Goal: Information Seeking & Learning: Learn about a topic

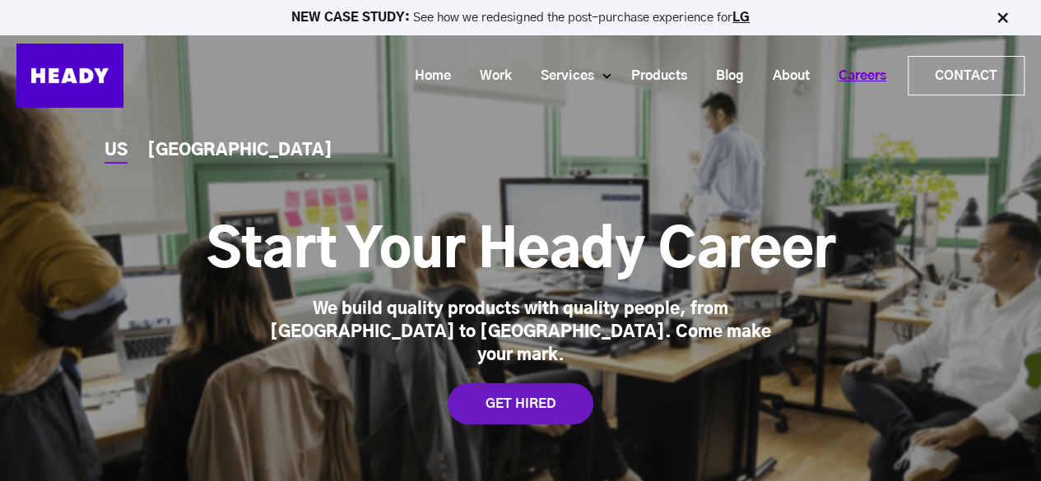
click at [859, 68] on link "Careers" at bounding box center [856, 76] width 77 height 30
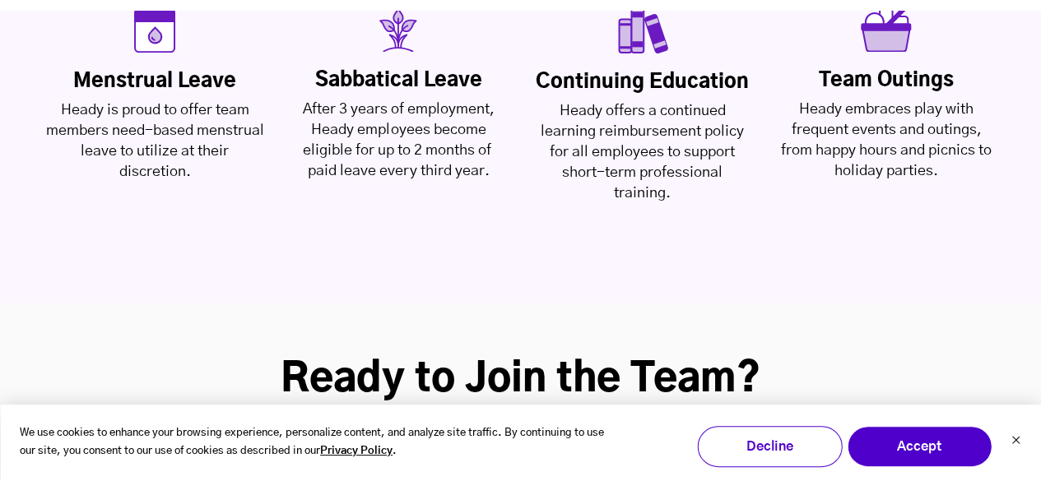
scroll to position [4608, 0]
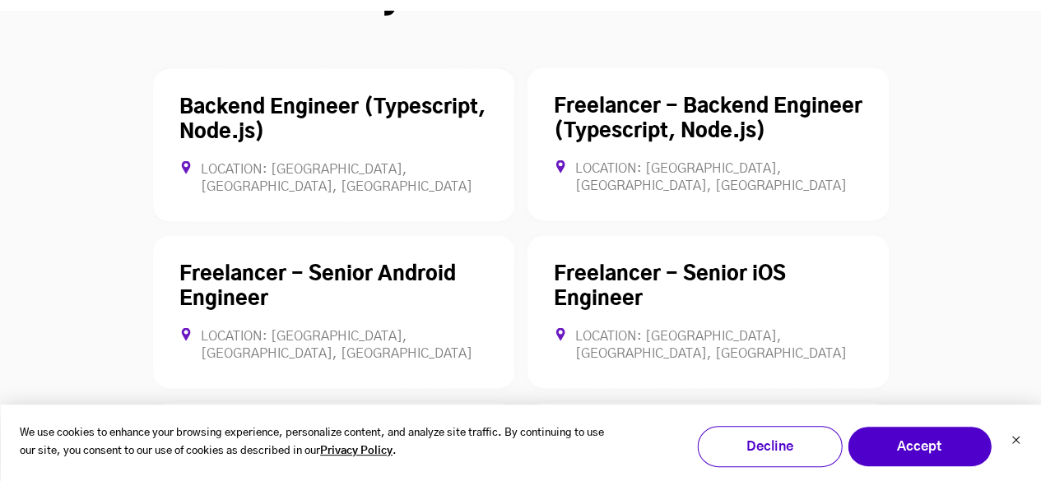
click at [627, 431] on link "Senior QA Engineer" at bounding box center [650, 441] width 193 height 20
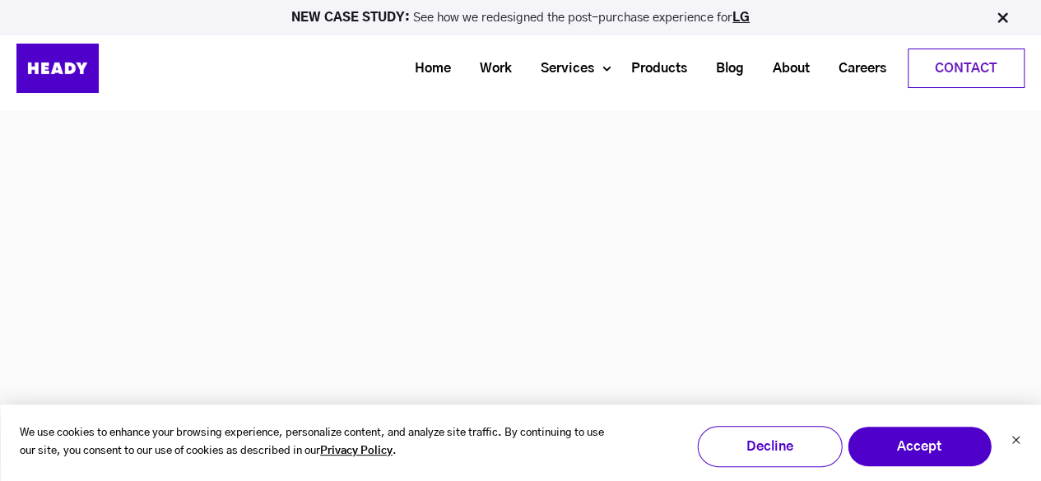
scroll to position [4546, 0]
